Goal: Transaction & Acquisition: Purchase product/service

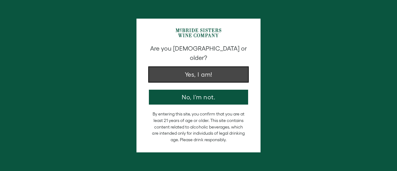
click at [209, 67] on button "Yes, I am!" at bounding box center [198, 74] width 99 height 15
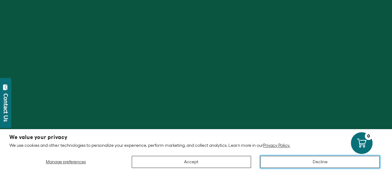
click at [293, 156] on button "Decline" at bounding box center [319, 162] width 119 height 12
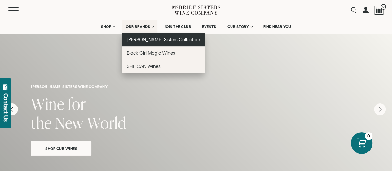
click at [147, 41] on span "[PERSON_NAME] Sisters Collection" at bounding box center [163, 39] width 73 height 5
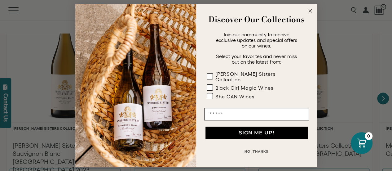
scroll to position [564, 0]
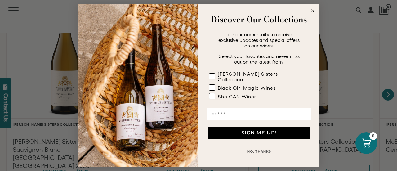
click at [310, 12] on icon "Close dialog" at bounding box center [312, 10] width 7 height 7
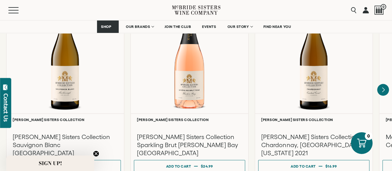
scroll to position [560, 0]
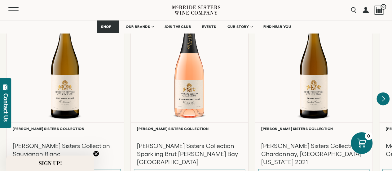
click at [382, 96] on icon "Next" at bounding box center [382, 98] width 13 height 13
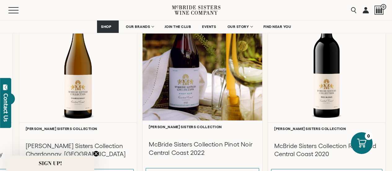
click at [382, 96] on div at bounding box center [326, 63] width 117 height 117
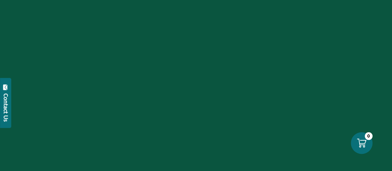
scroll to position [560, 0]
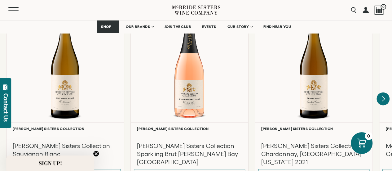
click at [383, 96] on icon "Next" at bounding box center [383, 98] width 2 height 5
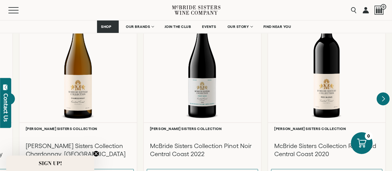
click at [0, 0] on div at bounding box center [0, 0] width 0 height 0
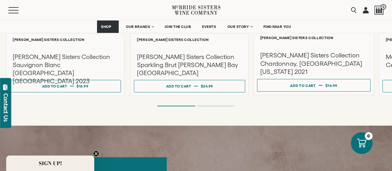
scroll to position [648, 0]
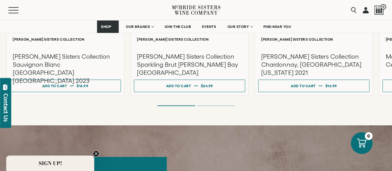
click at [213, 104] on ol at bounding box center [196, 105] width 248 height 2
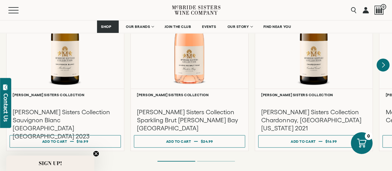
click at [384, 60] on icon "Next" at bounding box center [382, 65] width 13 height 13
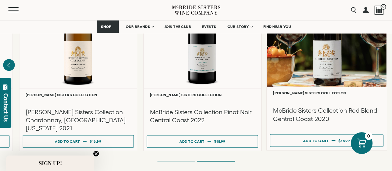
click at [321, 106] on h3 "McBride Sisters Collection Red Blend Central Coast 2020" at bounding box center [326, 114] width 107 height 16
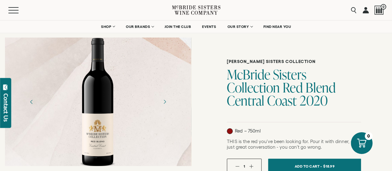
scroll to position [20, 0]
